Goal: Transaction & Acquisition: Purchase product/service

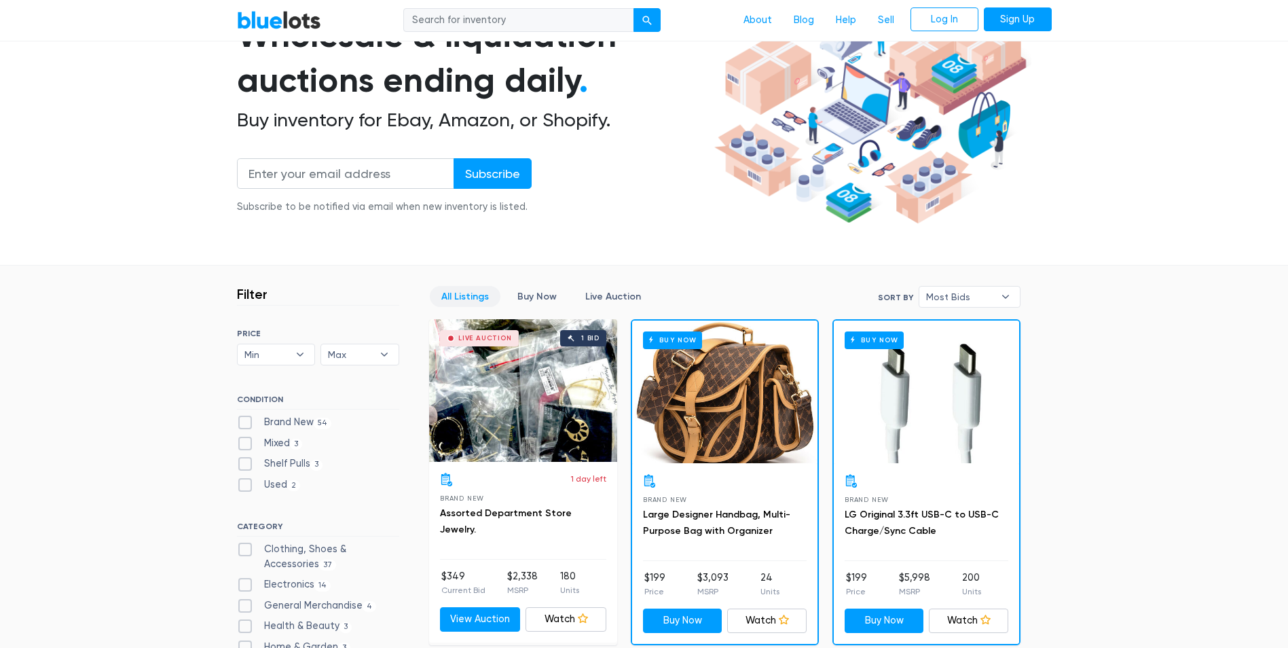
scroll to position [204, 0]
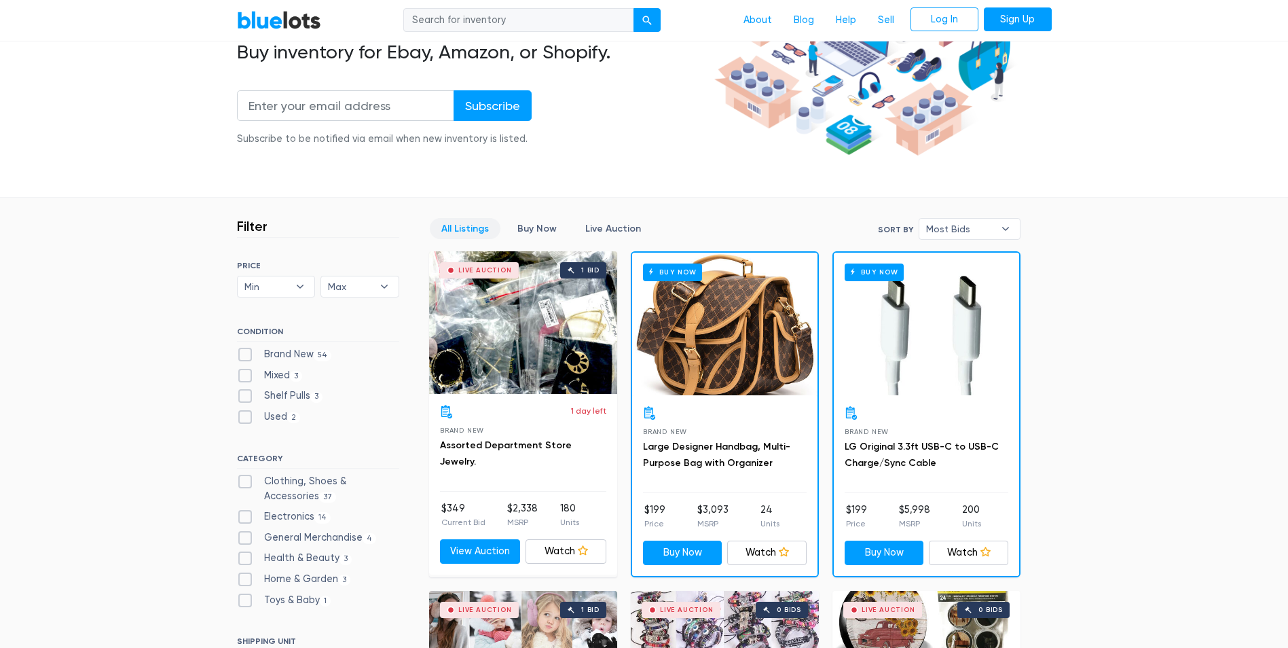
click at [734, 375] on div "Buy Now" at bounding box center [724, 324] width 185 height 143
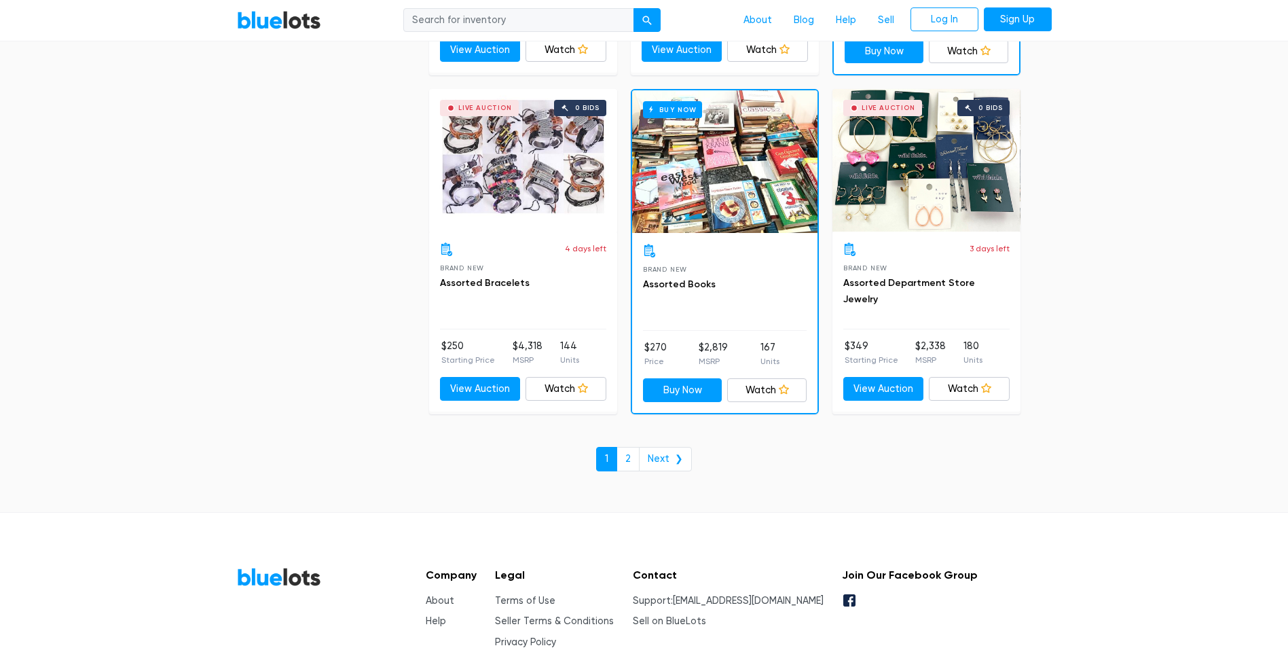
scroll to position [5773, 0]
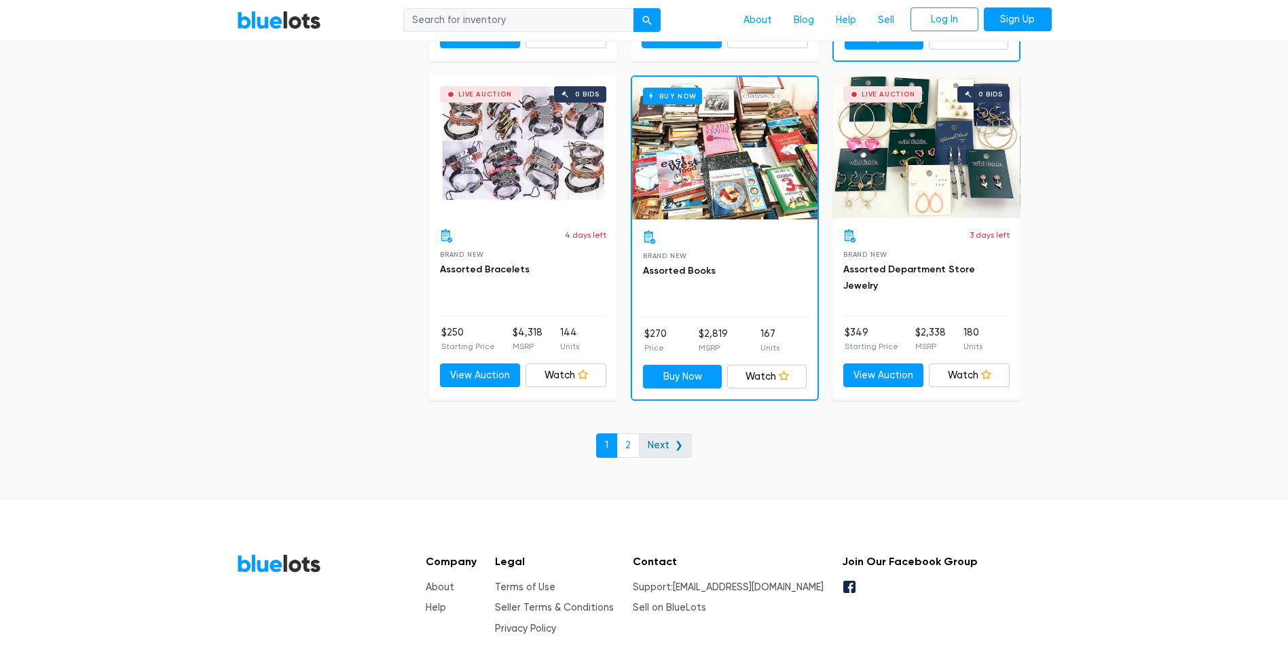
click at [656, 439] on link "Next ❯" at bounding box center [665, 445] width 53 height 24
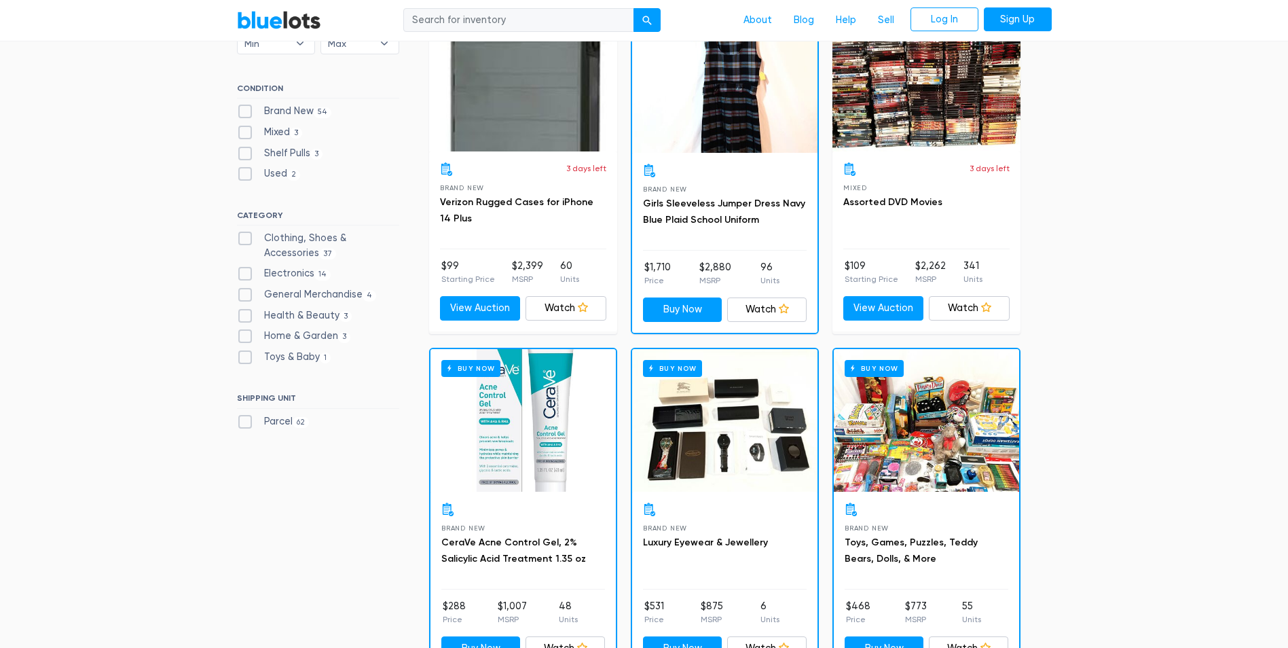
scroll to position [204, 0]
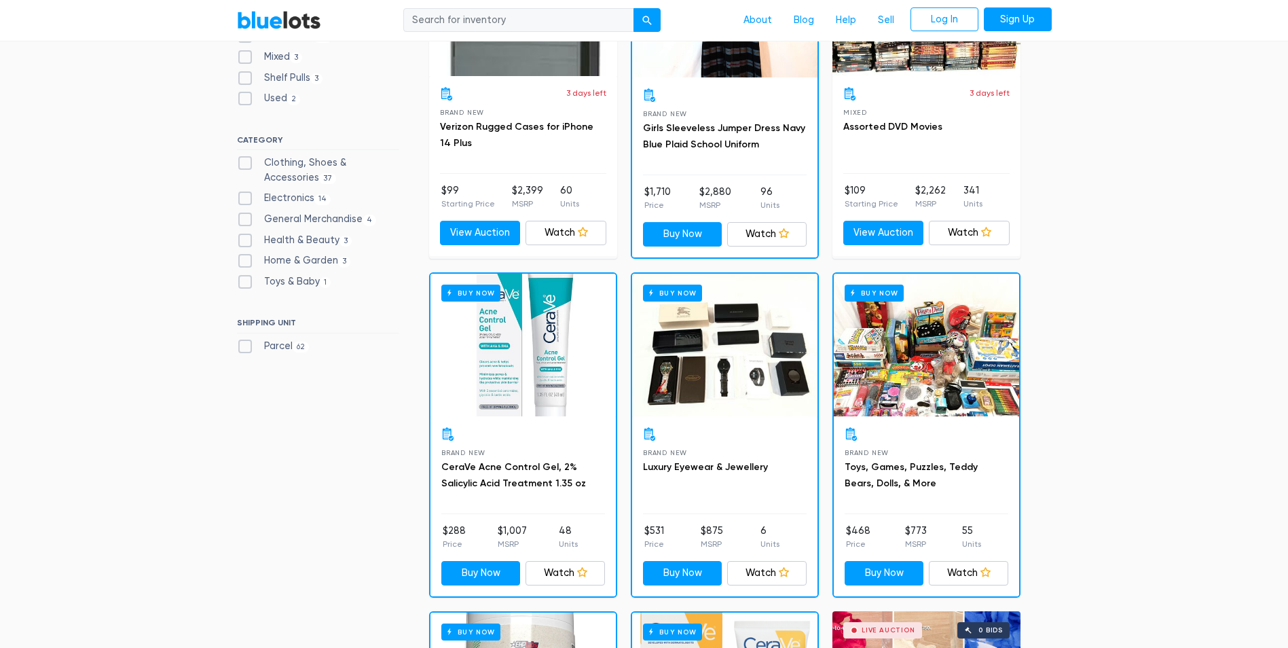
click at [511, 391] on div "Buy Now" at bounding box center [523, 345] width 185 height 143
click at [937, 363] on div "Buy Now" at bounding box center [926, 345] width 185 height 143
